Goal: Complete application form

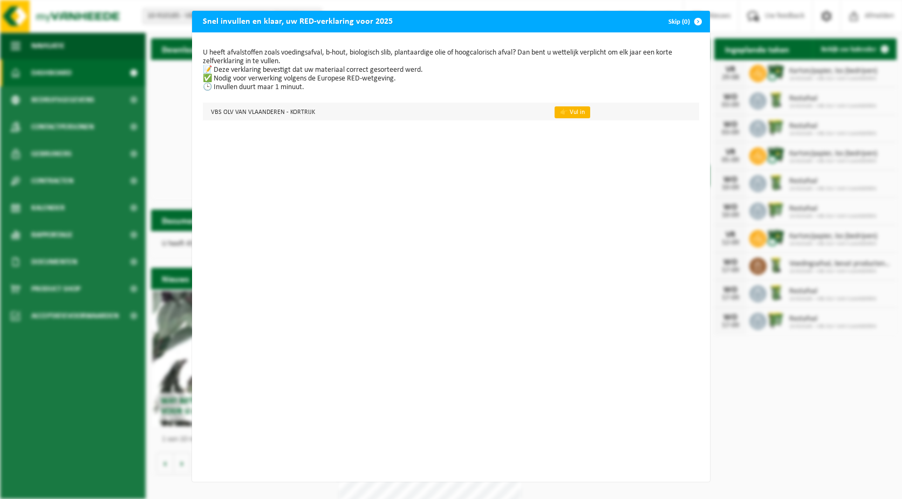
click at [568, 108] on link "👉 Vul in" at bounding box center [573, 112] width 36 height 12
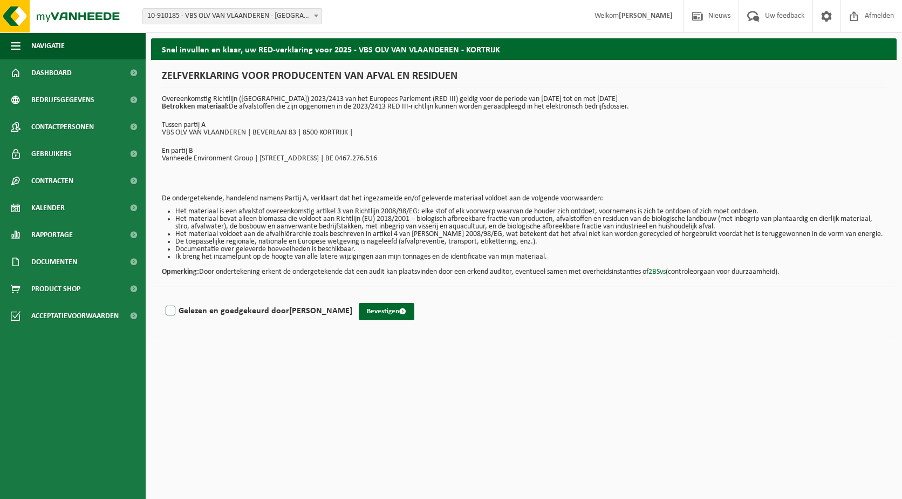
click at [168, 308] on label "Gelezen en goedgekeurd door Ariane Favoreel" at bounding box center [257, 311] width 189 height 16
click at [352, 297] on input "Gelezen en goedgekeurd door Ariane Favoreel" at bounding box center [352, 297] width 1 height 1
checkbox input "true"
click at [374, 308] on button "Bevestigen" at bounding box center [387, 311] width 56 height 17
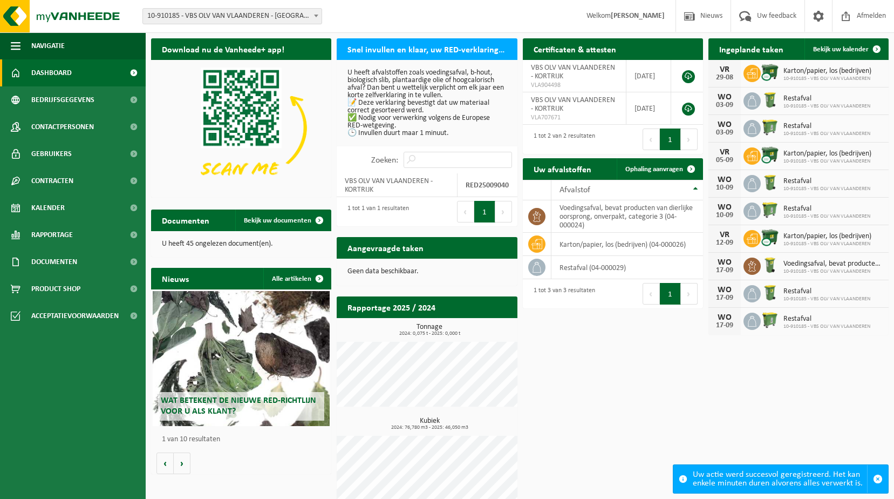
scroll to position [12, 0]
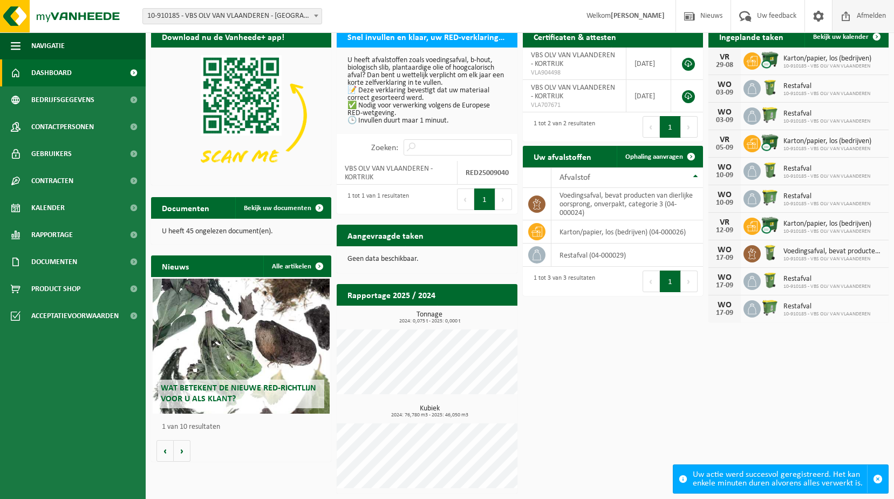
click at [866, 10] on span "Afmelden" at bounding box center [871, 16] width 35 height 32
